Goal: Information Seeking & Learning: Learn about a topic

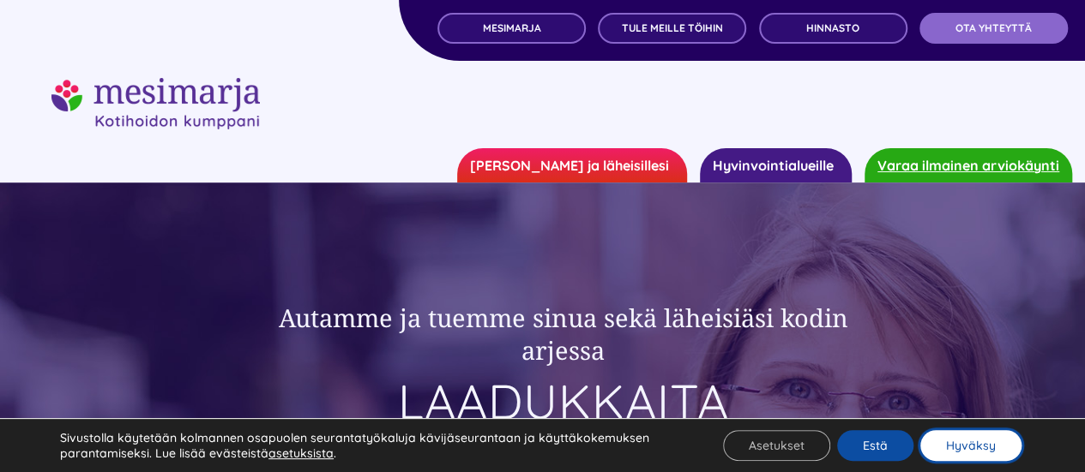
click at [977, 451] on button "Hyväksy" at bounding box center [970, 445] width 101 height 31
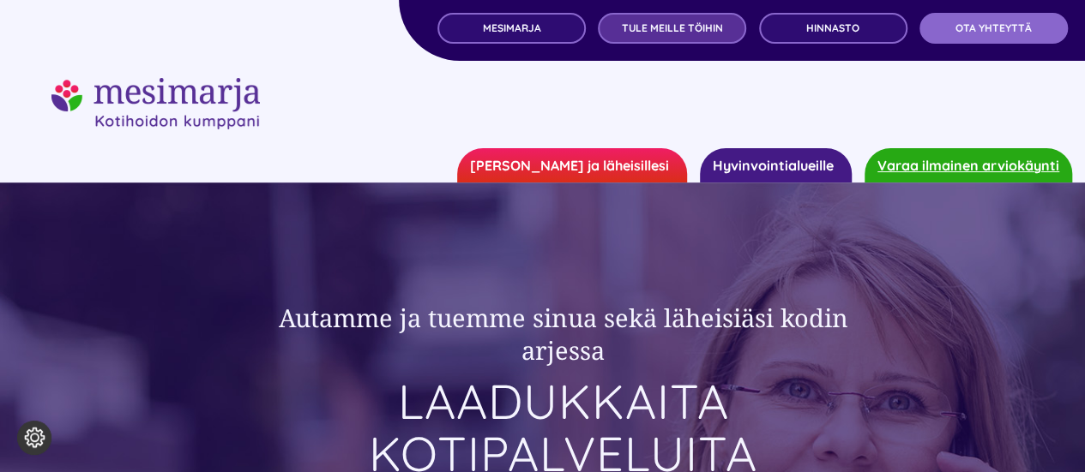
click at [647, 32] on span "TULE MEILLE TÖIHIN" at bounding box center [672, 28] width 101 height 12
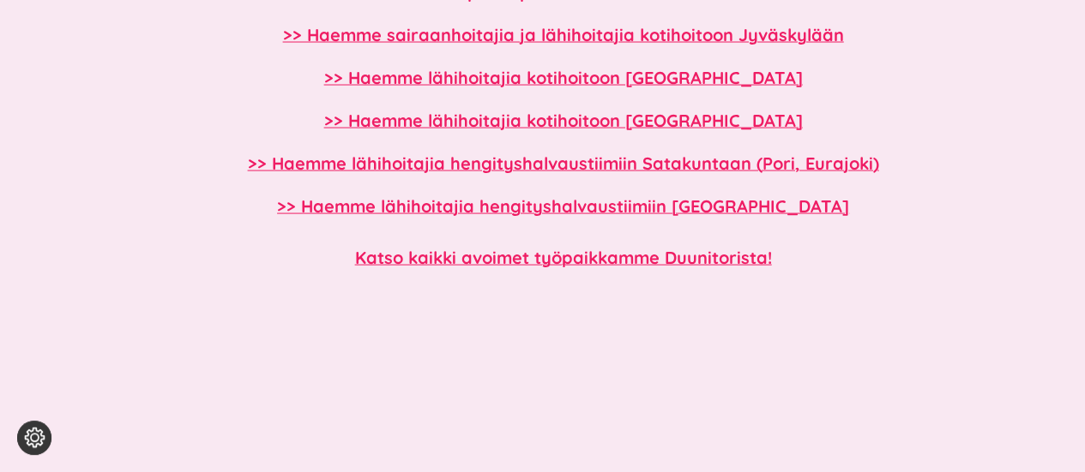
scroll to position [1622, 0]
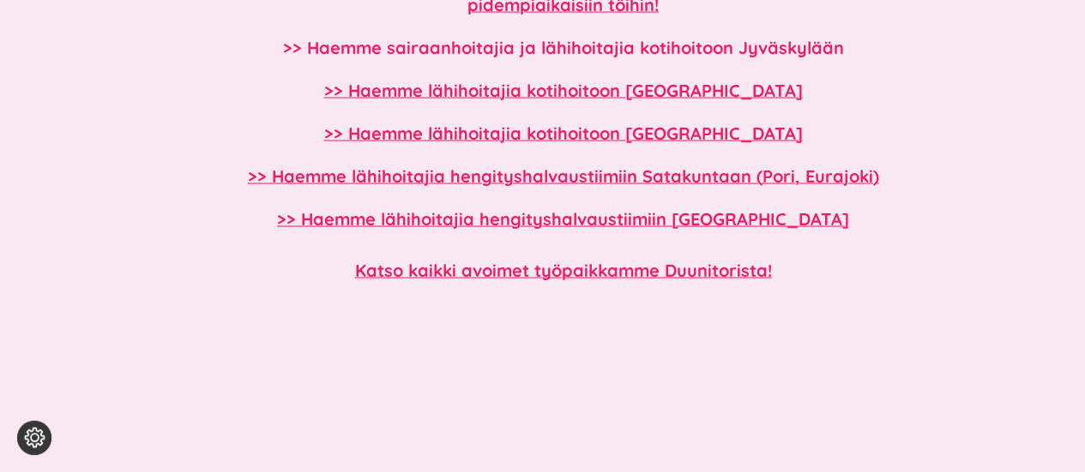
click at [621, 45] on b ">> Haemme sairaanhoitajia ja lähihoitajia kotihoitoon Jyväskylään" at bounding box center [563, 46] width 561 height 21
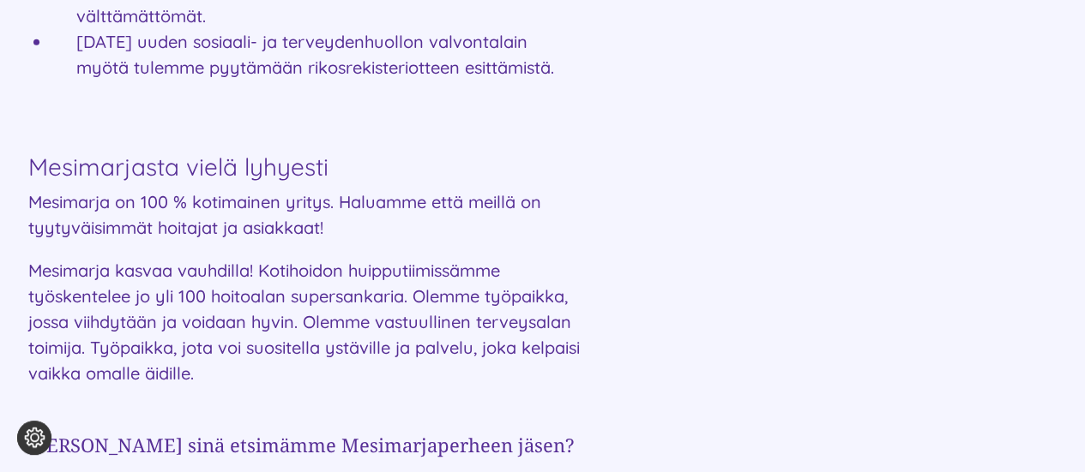
scroll to position [2259, 0]
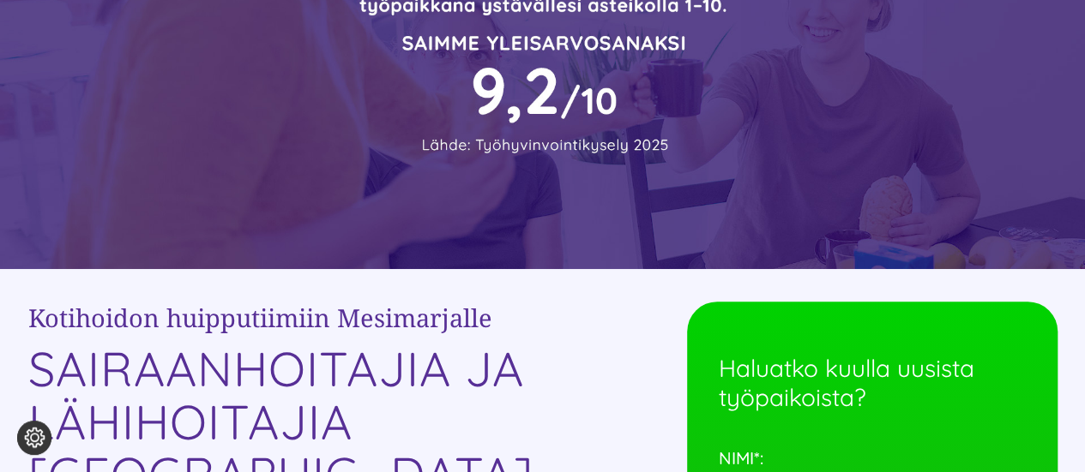
scroll to position [0, 0]
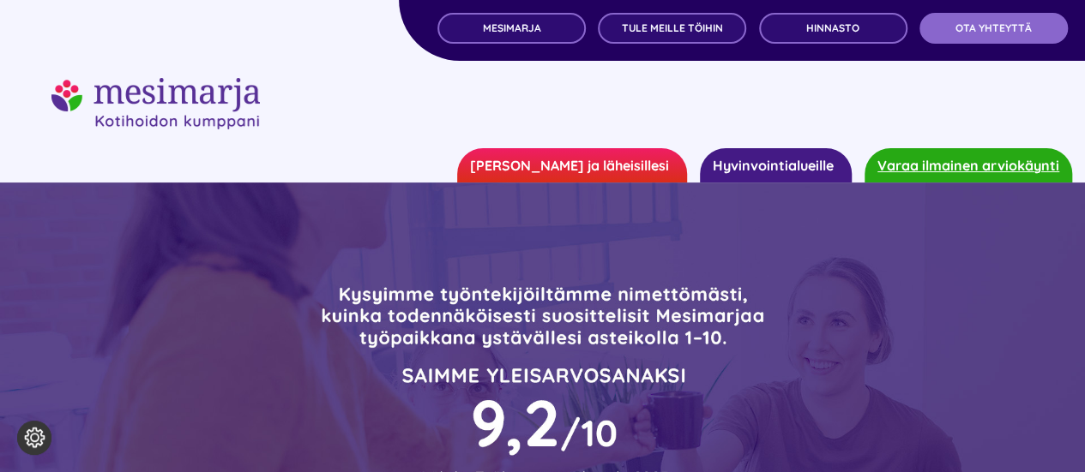
drag, startPoint x: 349, startPoint y: 291, endPoint x: 529, endPoint y: 349, distance: 189.3
click at [529, 349] on div at bounding box center [542, 379] width 1029 height 345
click at [219, 87] on img "mesimarjasi" at bounding box center [155, 103] width 208 height 51
